Goal: Transaction & Acquisition: Purchase product/service

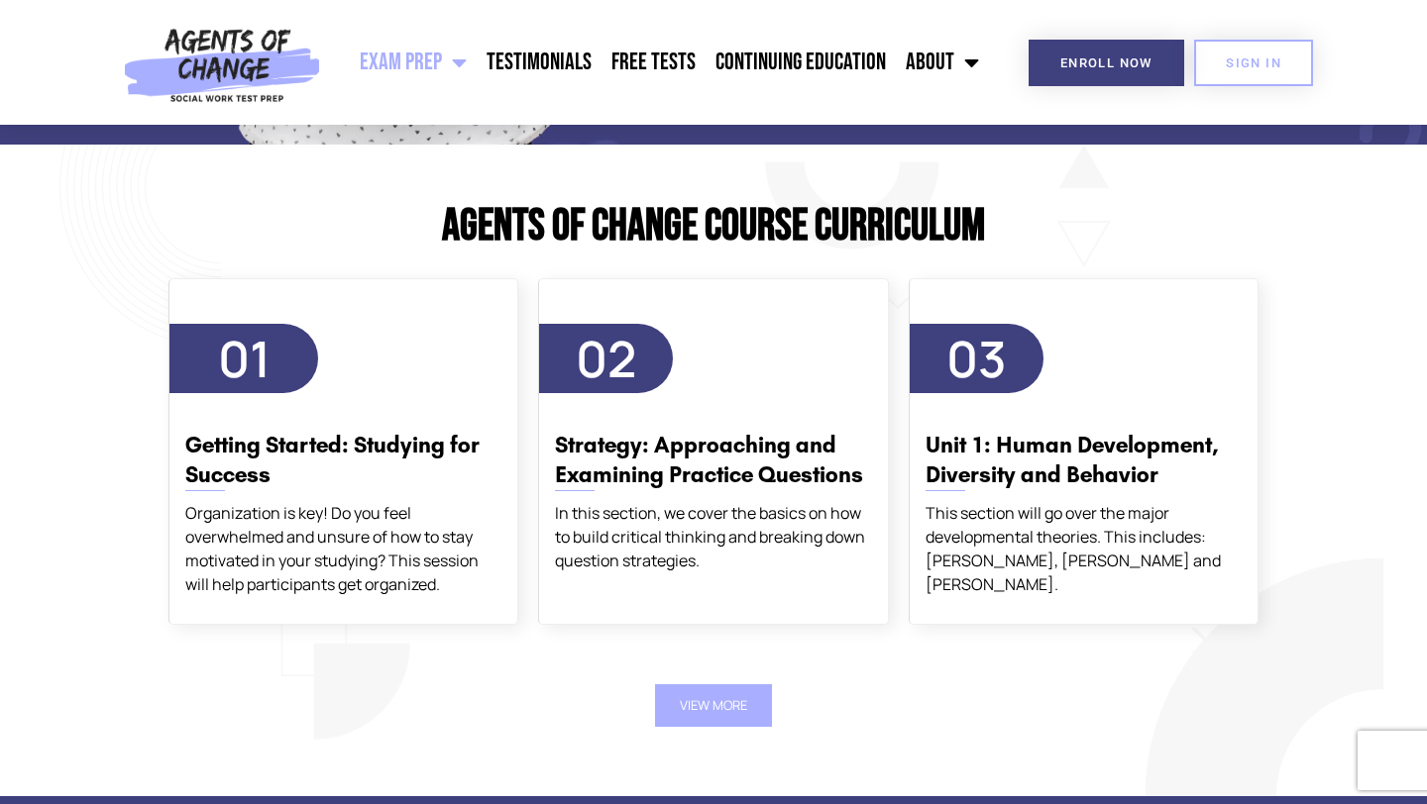
scroll to position [2229, 0]
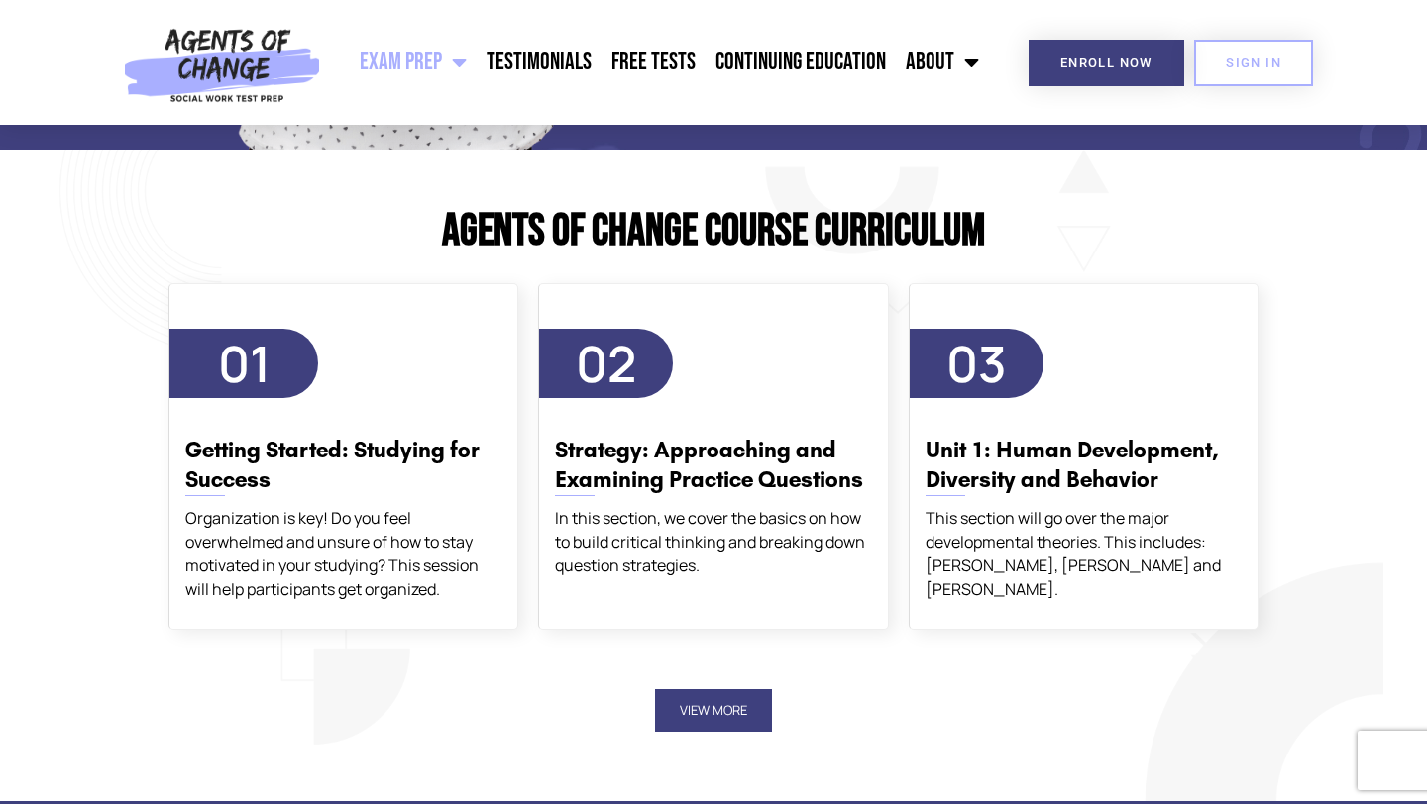
click at [730, 704] on button "View More" at bounding box center [713, 711] width 117 height 43
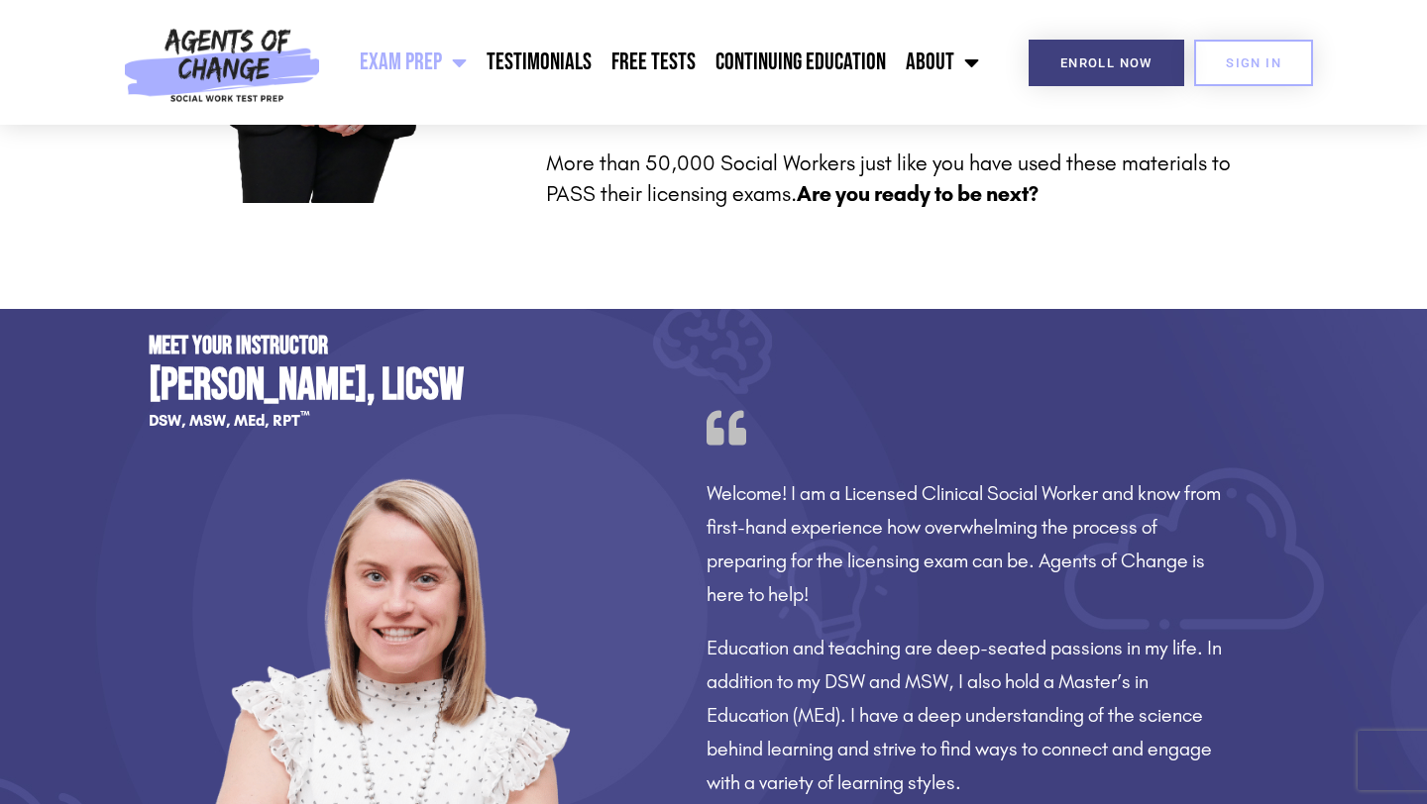
scroll to position [0, 0]
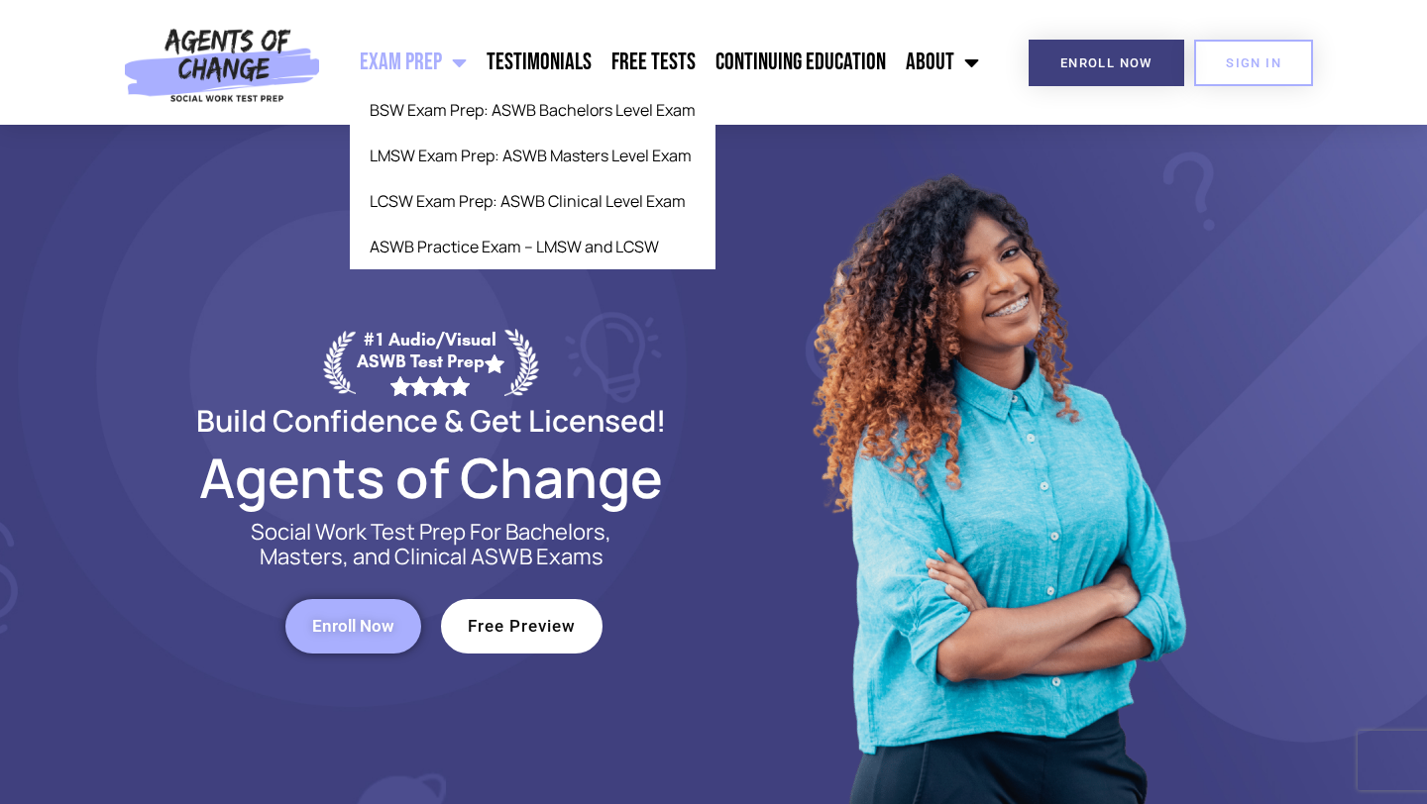
click at [477, 62] on link "Exam Prep" at bounding box center [413, 63] width 127 height 50
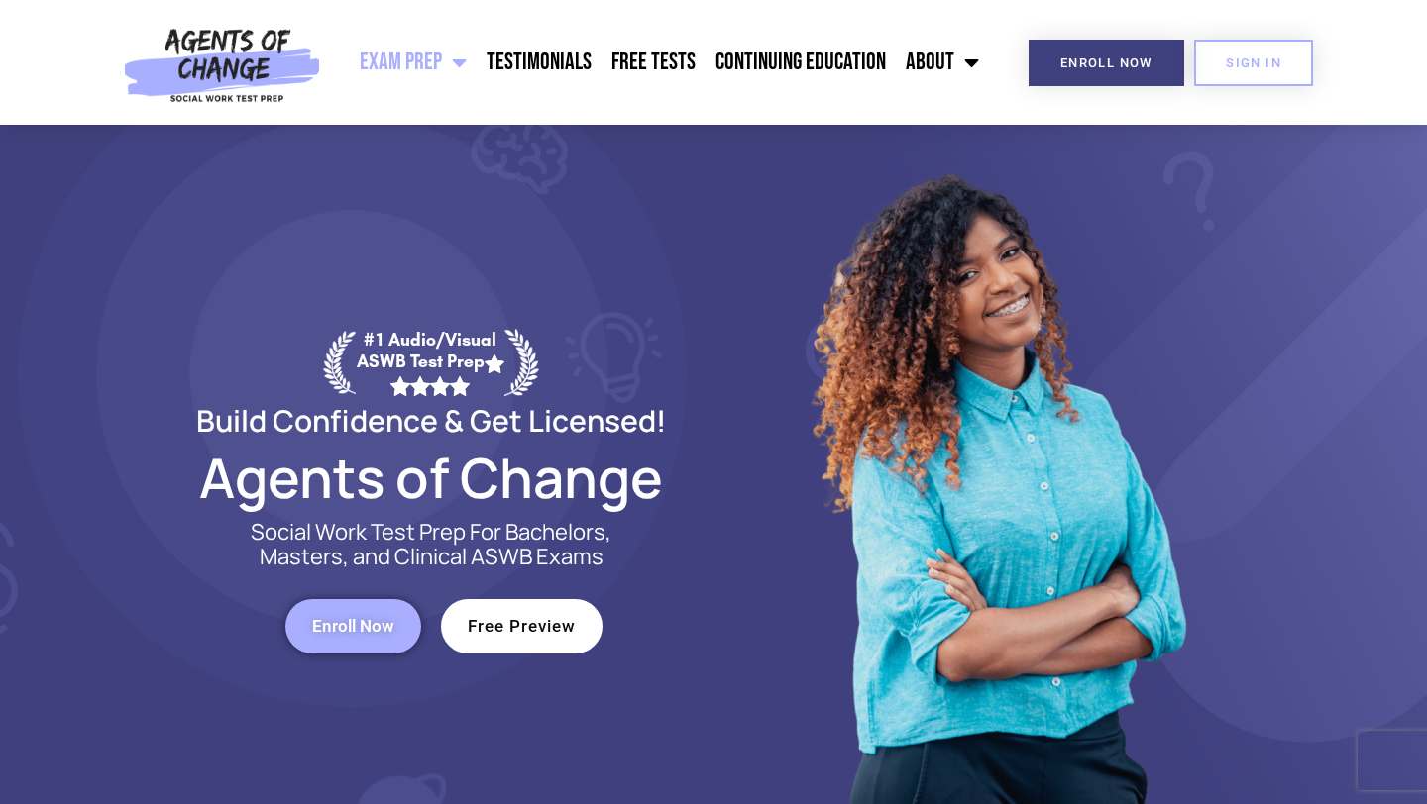
click at [460, 63] on span "Menu" at bounding box center [454, 63] width 25 height 44
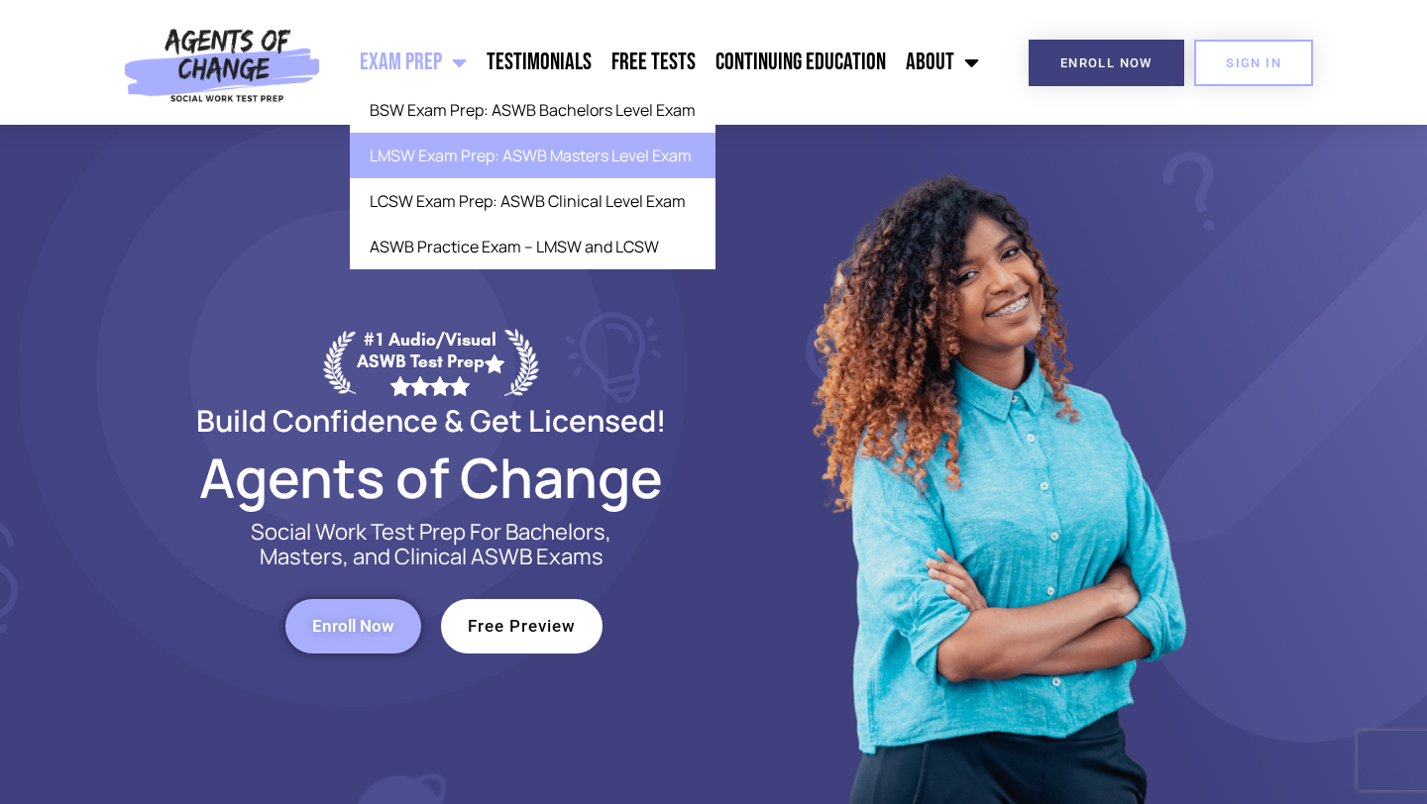
click at [468, 147] on link "LMSW Exam Prep: ASWB Masters Level Exam" at bounding box center [533, 156] width 366 height 46
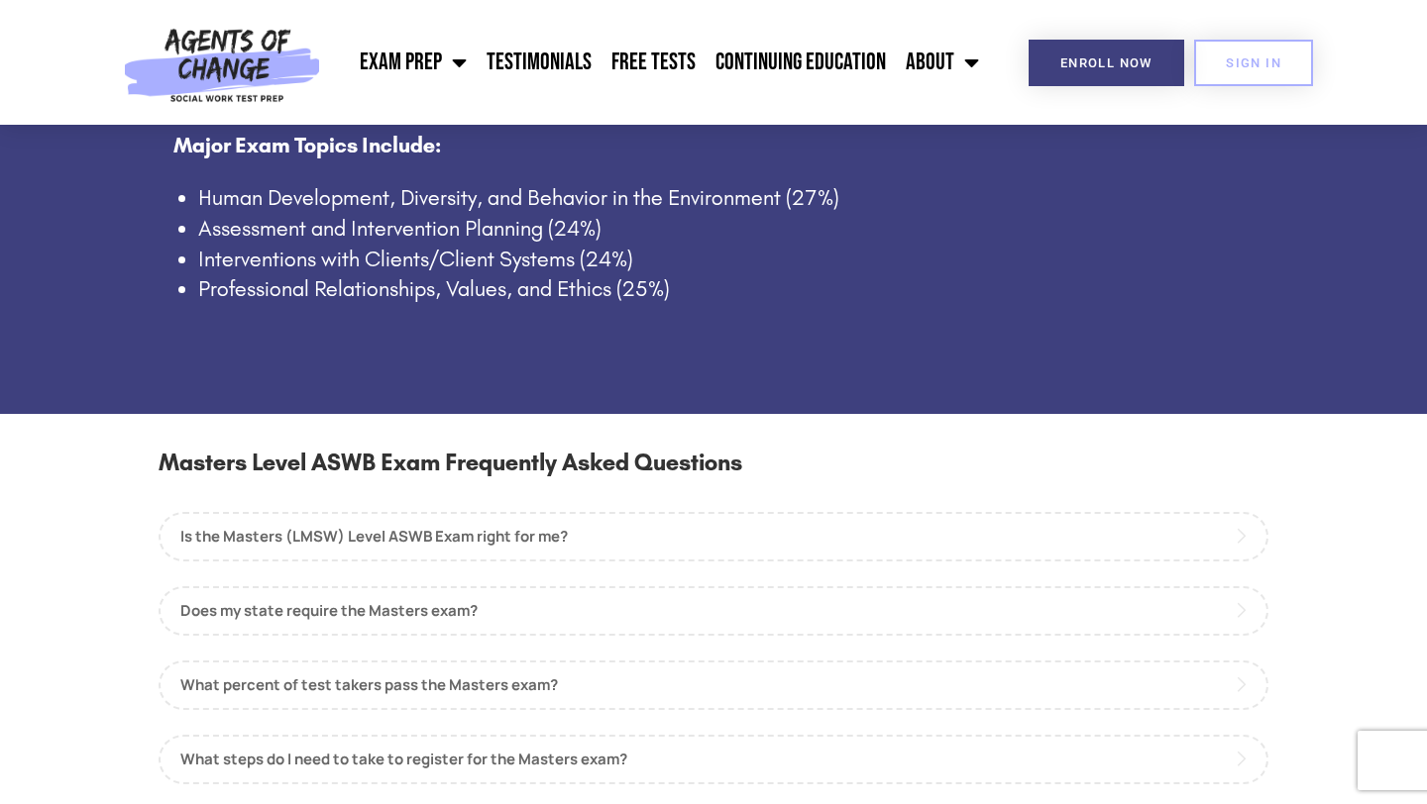
scroll to position [1496, 0]
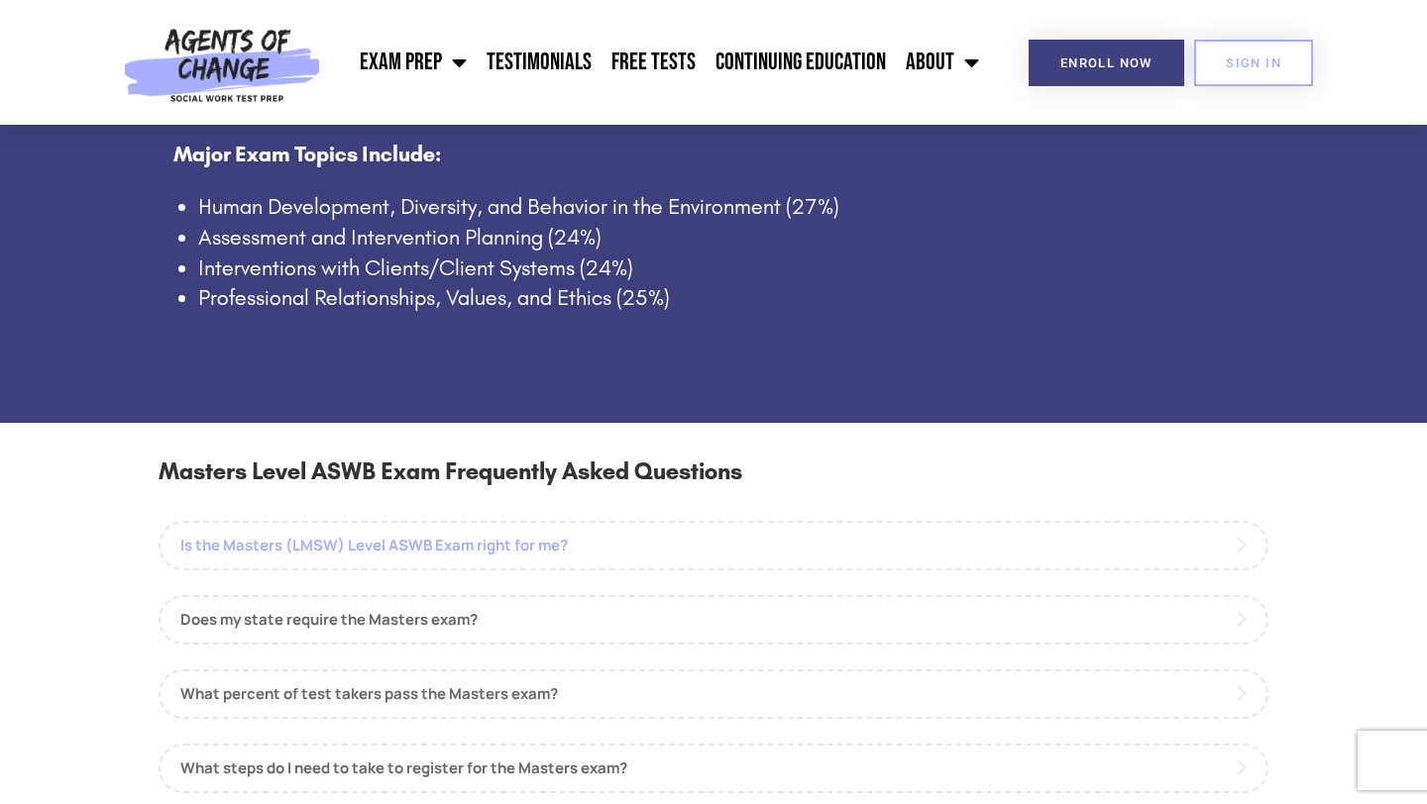
click at [900, 522] on link "Is the Masters (LMSW) Level ASWB Exam right for me?" at bounding box center [714, 546] width 1110 height 50
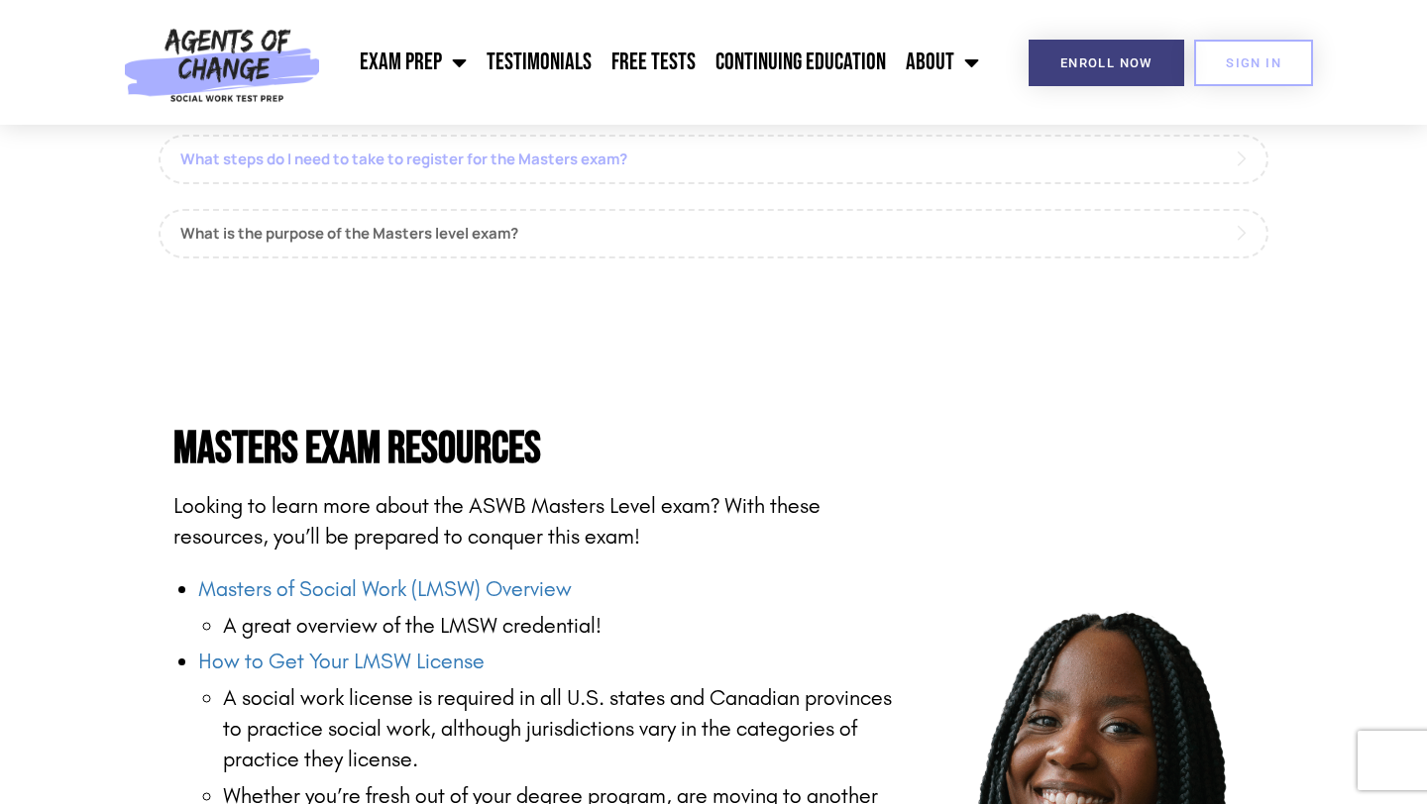
click at [910, 155] on link "What steps do I need to take to register for the Masters exam?" at bounding box center [714, 160] width 1110 height 50
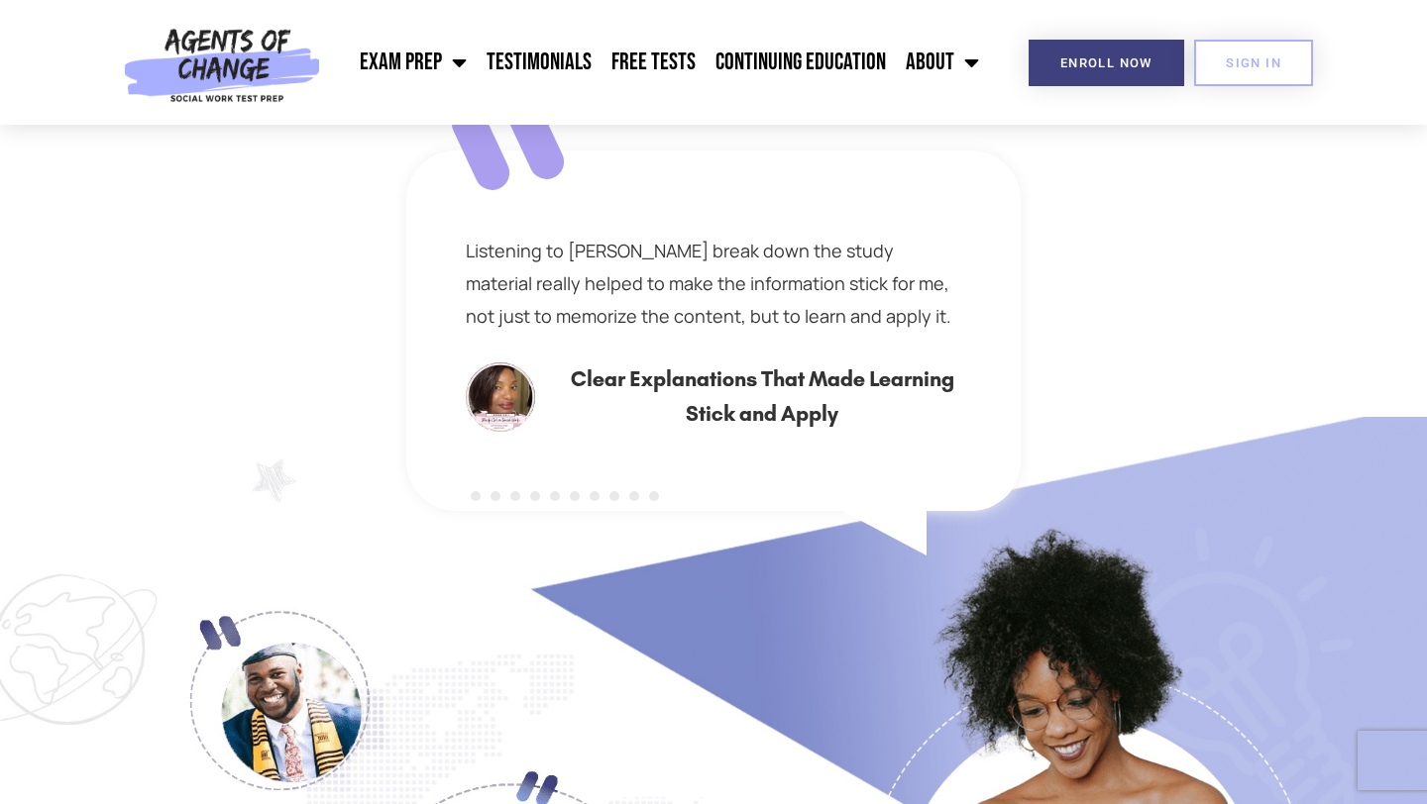
scroll to position [6031, 0]
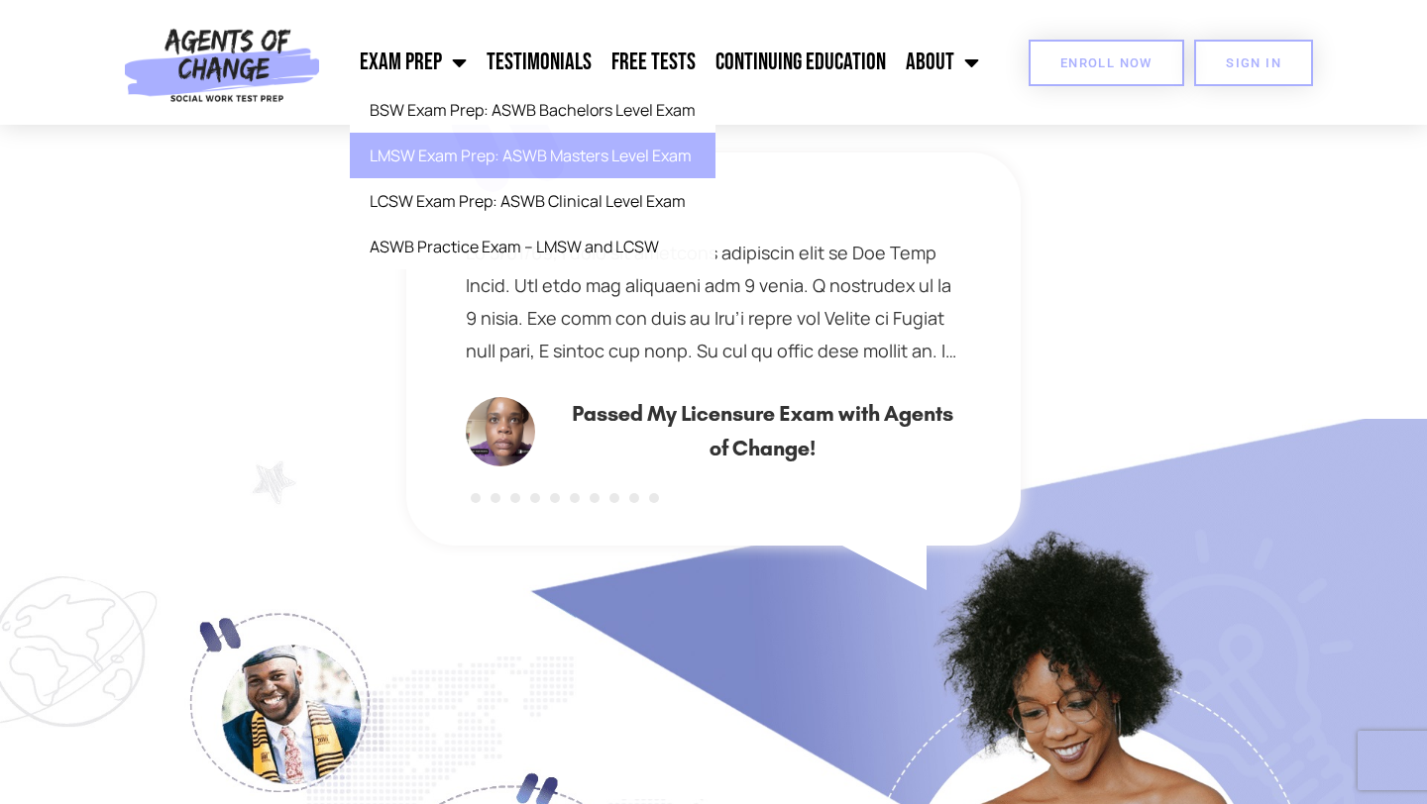
click at [1099, 68] on span "Enroll Now" at bounding box center [1106, 62] width 92 height 13
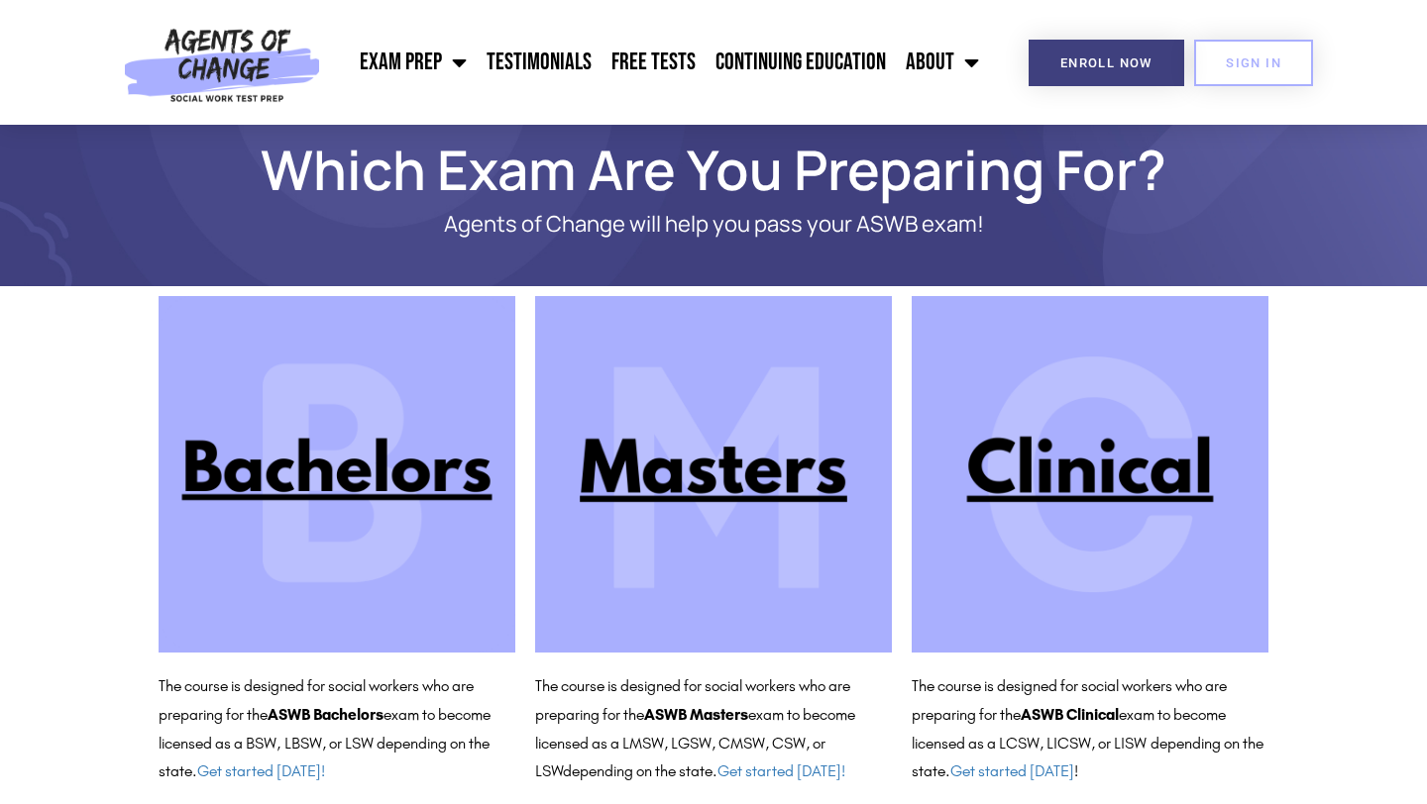
scroll to position [69, 0]
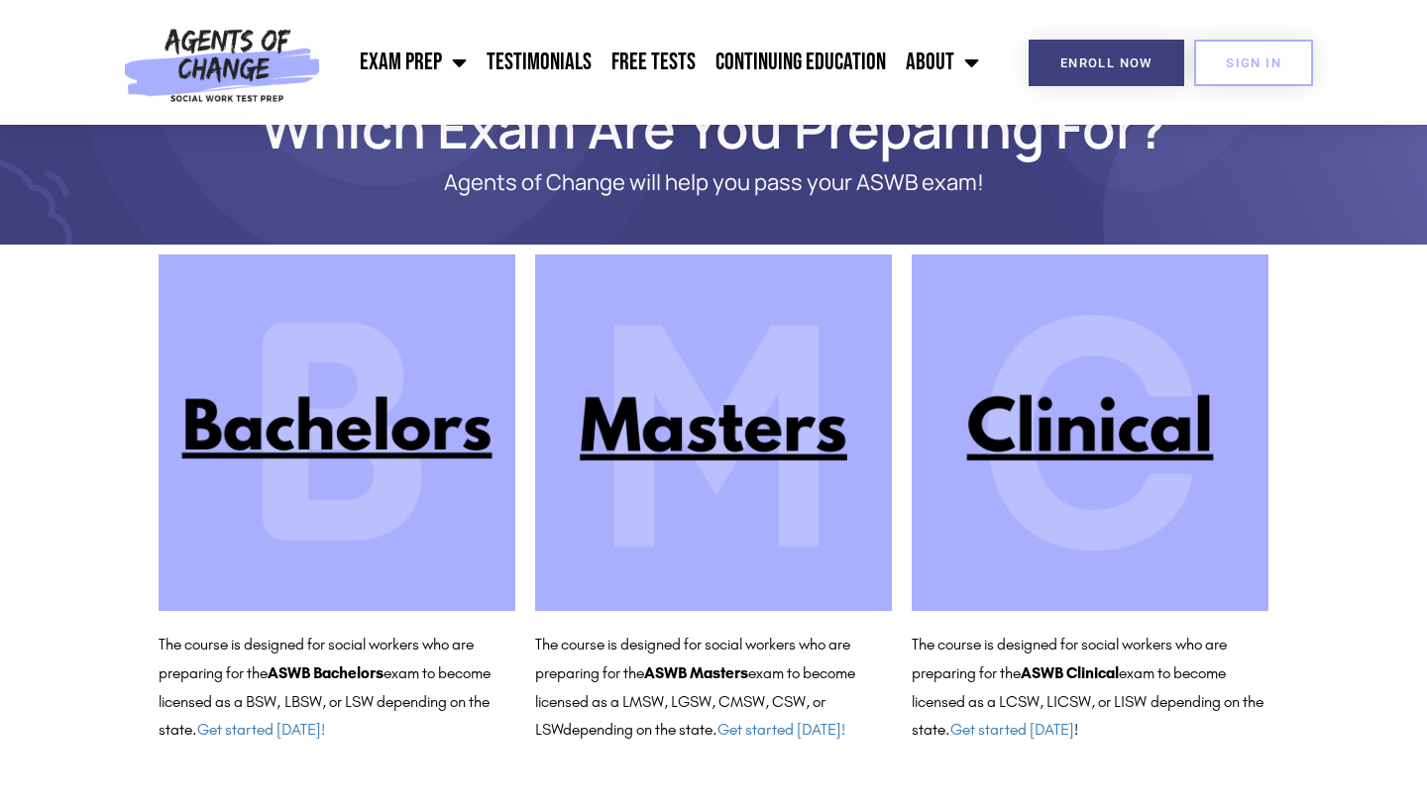
click at [840, 429] on img at bounding box center [713, 433] width 357 height 357
